Goal: Information Seeking & Learning: Learn about a topic

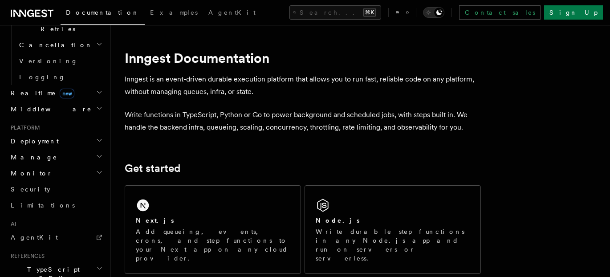
scroll to position [372, 0]
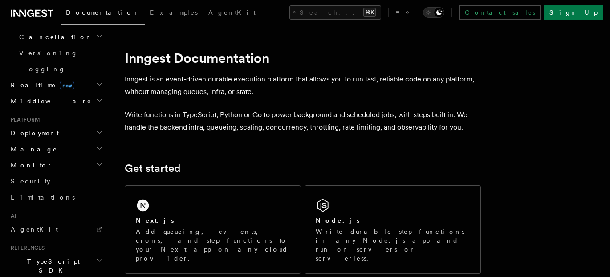
click at [44, 257] on span "TypeScript SDK" at bounding box center [51, 266] width 89 height 18
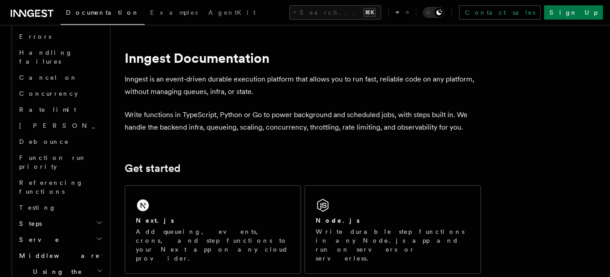
scroll to position [724, 0]
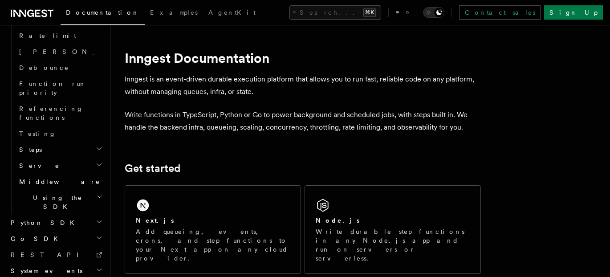
scroll to position [785, 0]
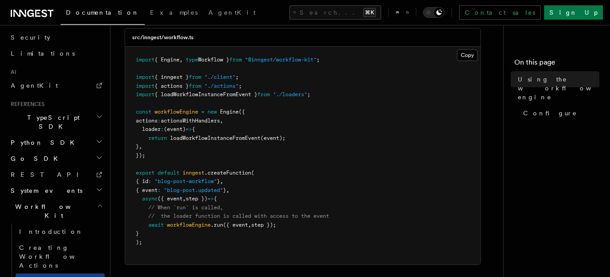
scroll to position [85, 0]
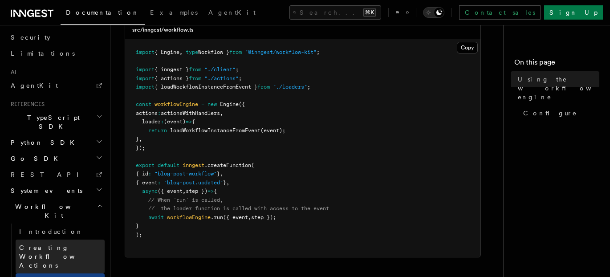
click at [65, 244] on span "Creating Workflow Actions" at bounding box center [58, 256] width 78 height 25
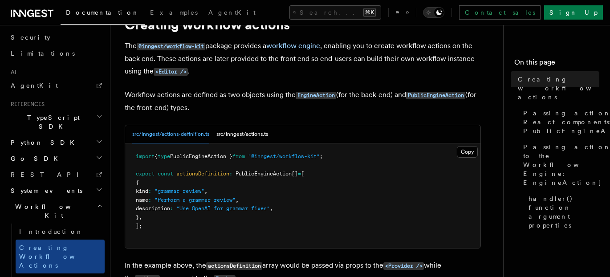
scroll to position [66, 0]
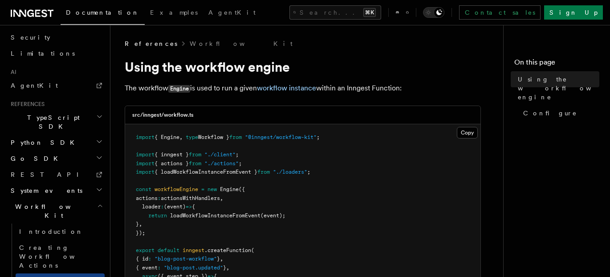
click at [51, 186] on span "System events" at bounding box center [44, 190] width 75 height 9
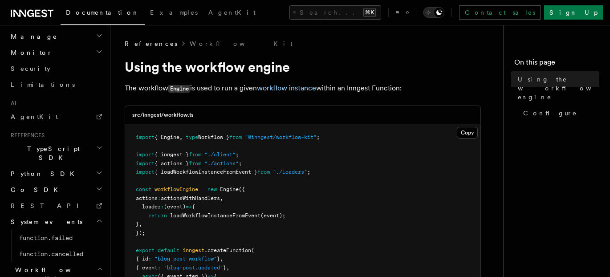
scroll to position [474, 0]
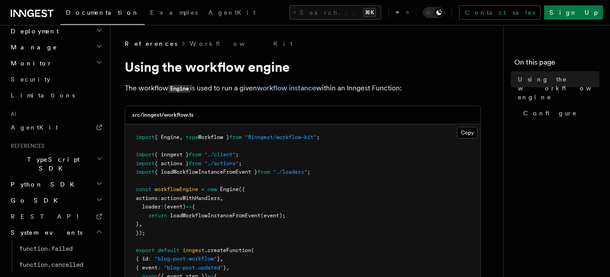
click at [98, 155] on icon "button" at bounding box center [99, 158] width 7 height 7
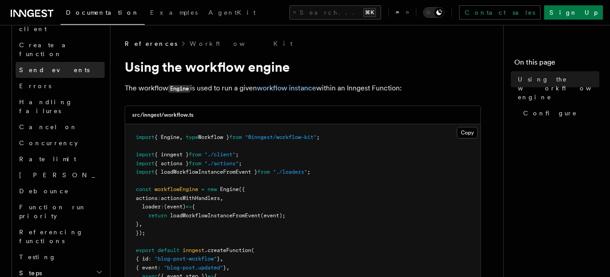
scroll to position [666, 0]
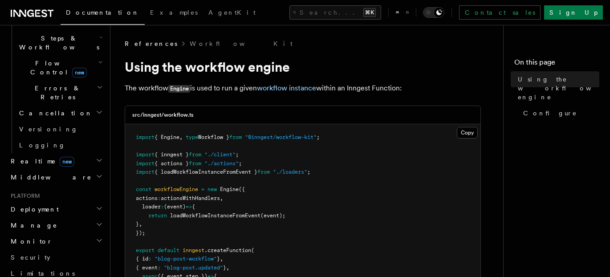
scroll to position [285, 0]
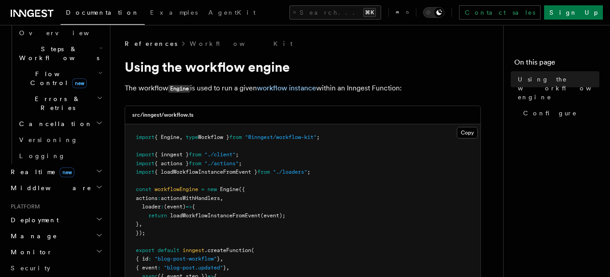
click at [84, 212] on h2 "Deployment" at bounding box center [56, 220] width 98 height 16
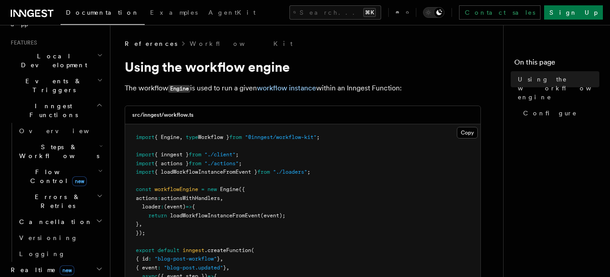
scroll to position [182, 0]
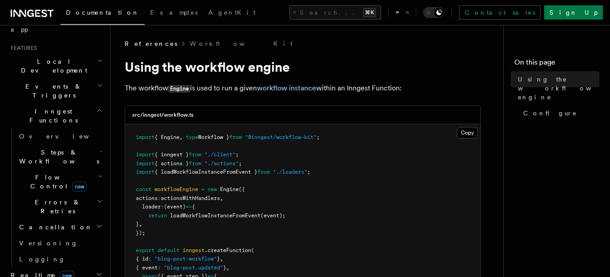
click at [51, 198] on span "Errors & Retries" at bounding box center [56, 207] width 81 height 18
click at [54, 267] on link "Failure handlers" at bounding box center [64, 279] width 81 height 25
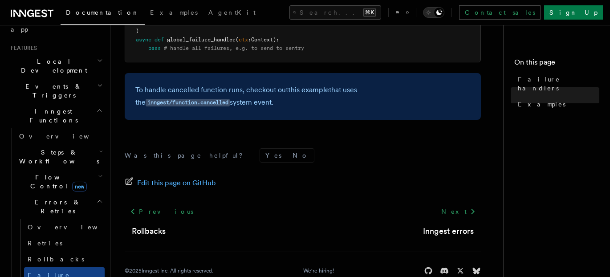
scroll to position [435, 0]
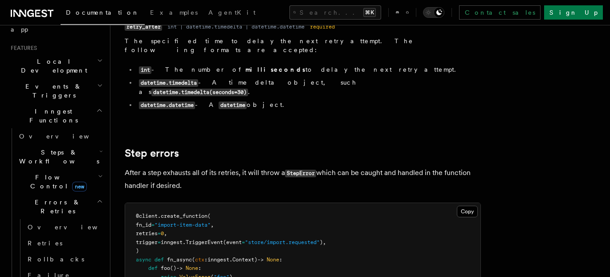
scroll to position [923, 0]
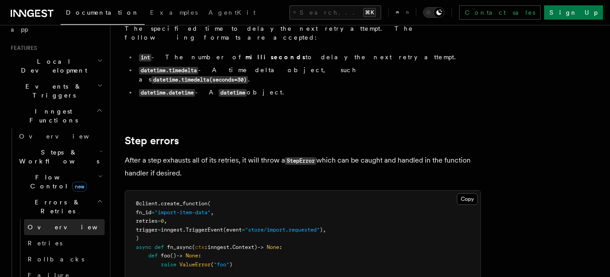
click at [48, 219] on link "Overview" at bounding box center [64, 227] width 81 height 16
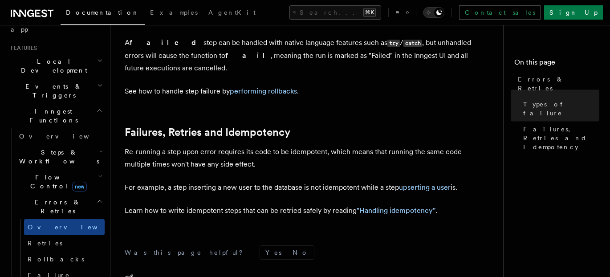
scroll to position [489, 0]
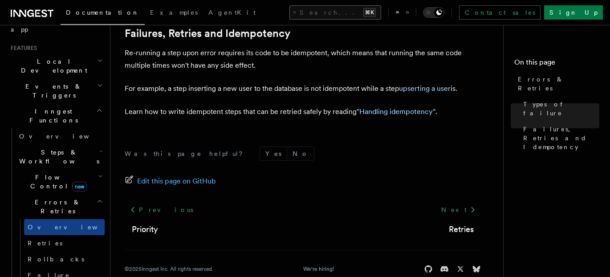
click at [310, 13] on button "Search... ⌘K" at bounding box center [336, 12] width 92 height 14
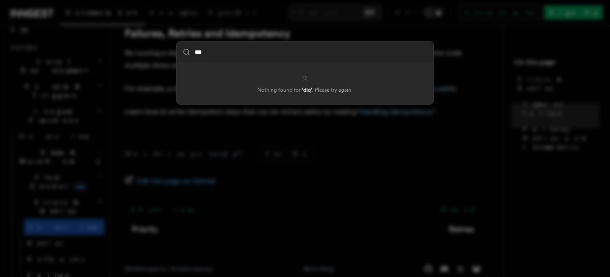
type input "***"
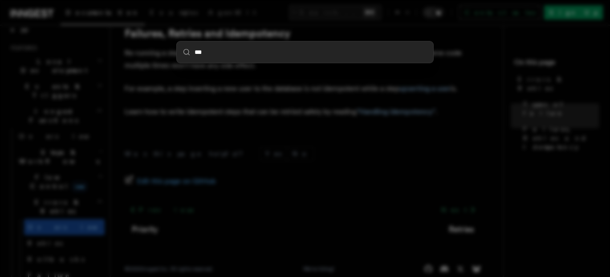
click at [268, 127] on div "***" at bounding box center [305, 138] width 610 height 277
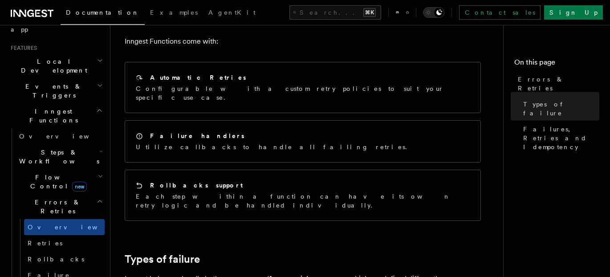
scroll to position [0, 0]
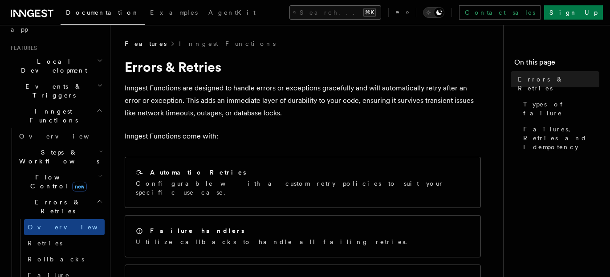
click at [292, 8] on button "Search... ⌘K" at bounding box center [336, 12] width 92 height 14
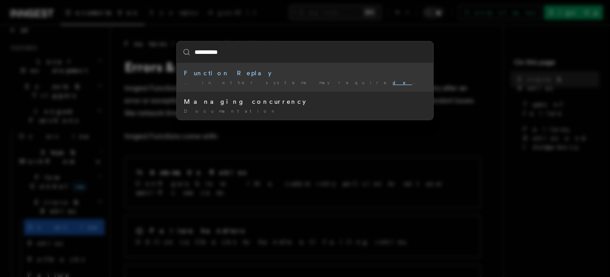
type input "**********"
click at [216, 70] on div "Function Replay" at bounding box center [305, 73] width 242 height 9
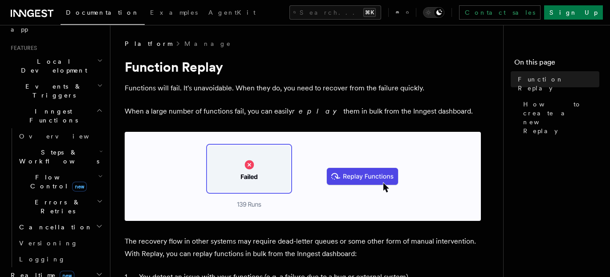
click at [181, 66] on h1 "Function Replay" at bounding box center [303, 67] width 356 height 16
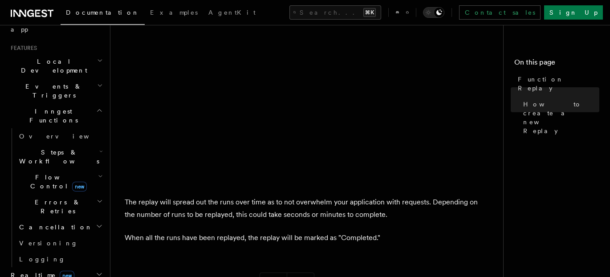
scroll to position [1609, 0]
